Goal: Information Seeking & Learning: Check status

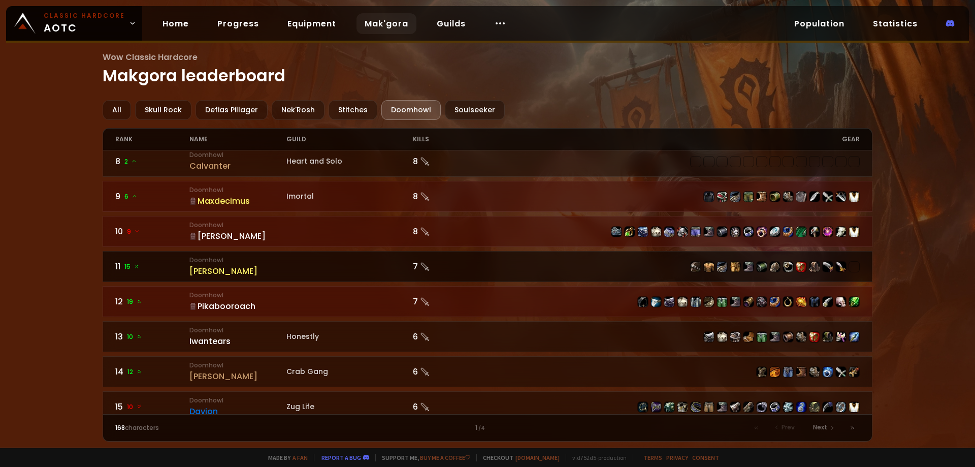
scroll to position [152, 0]
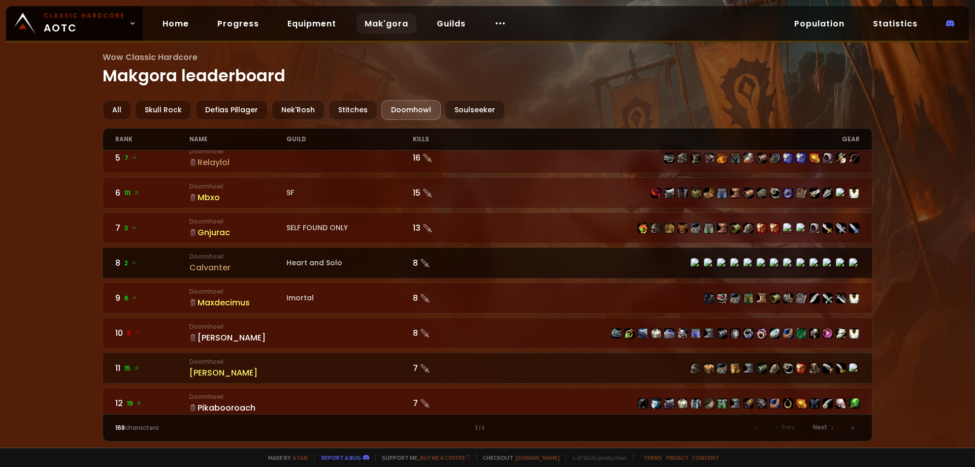
click at [269, 274] on link "8 2 Doomhowl Calvanter Heart and Solo 8" at bounding box center [488, 262] width 770 height 31
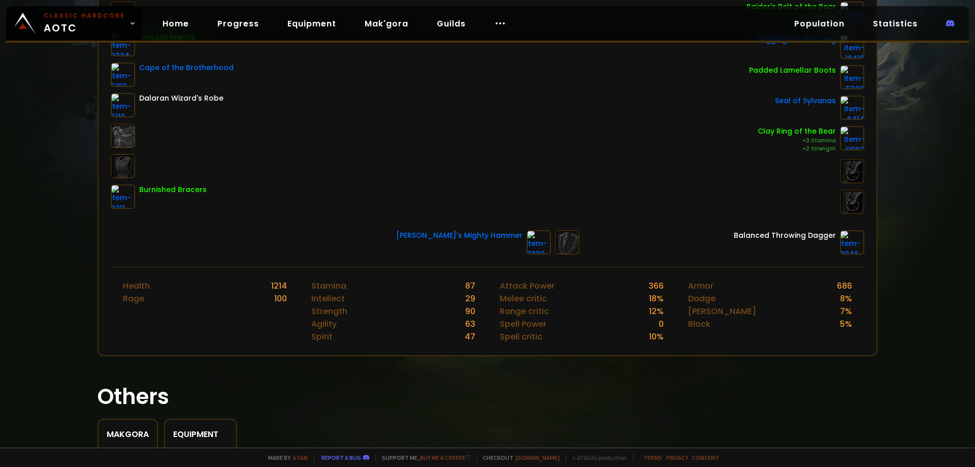
scroll to position [293, 0]
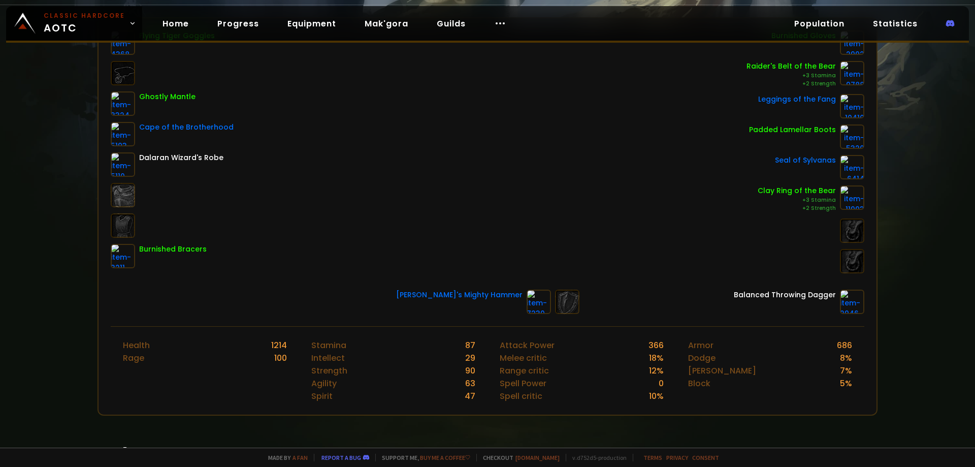
scroll to position [293, 0]
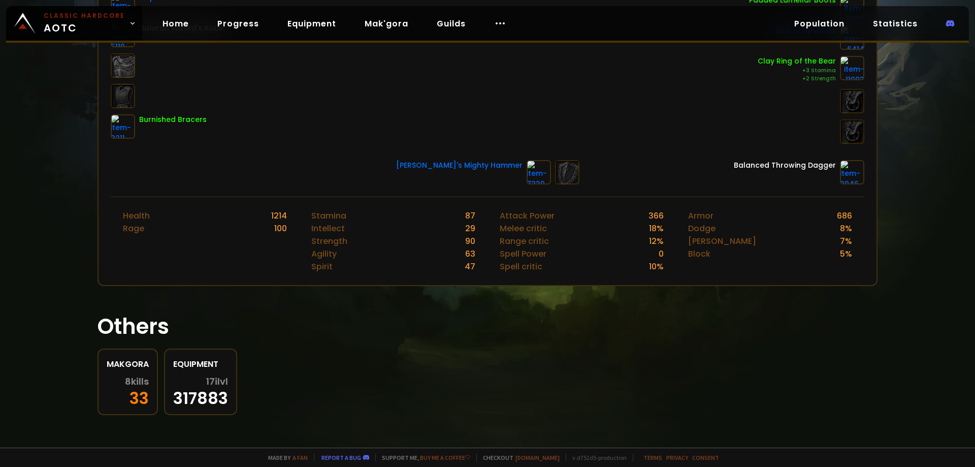
click at [126, 398] on div "8 kills 33" at bounding box center [128, 390] width 42 height 29
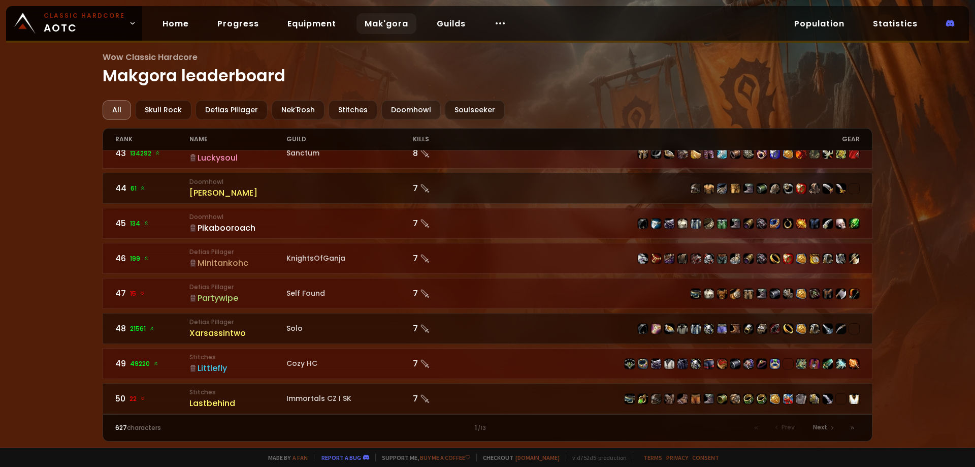
scroll to position [1493, 0]
